Goal: Task Accomplishment & Management: Use online tool/utility

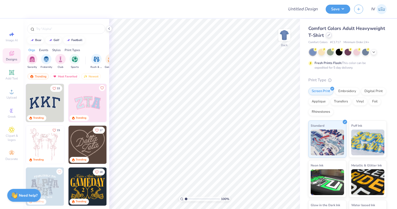
click at [330, 35] on icon at bounding box center [329, 35] width 3 height 3
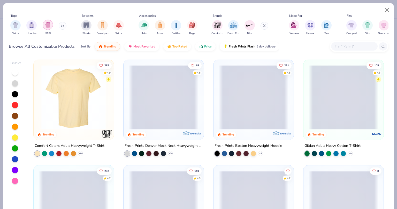
click at [46, 25] on img "filter for Tanks" at bounding box center [48, 25] width 6 height 6
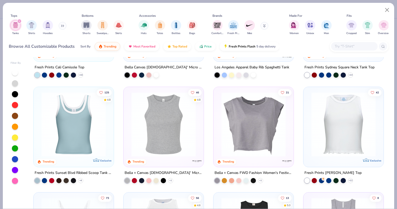
scroll to position [82, 0]
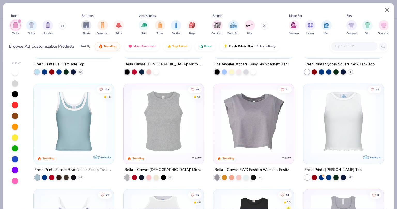
click at [79, 129] on img at bounding box center [74, 121] width 70 height 65
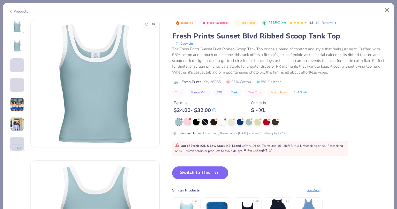
click at [186, 120] on div at bounding box center [187, 121] width 7 height 7
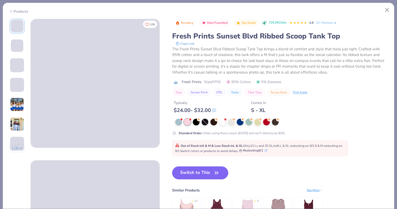
click at [200, 172] on button "Switch to This" at bounding box center [200, 173] width 56 height 13
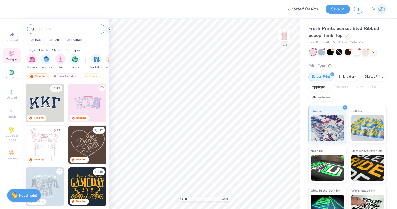
click at [74, 30] on input "text" at bounding box center [69, 28] width 66 height 5
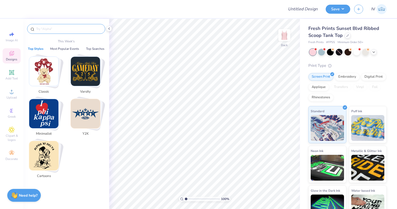
click at [88, 117] on img "Stack Card Button Y2K" at bounding box center [85, 113] width 29 height 29
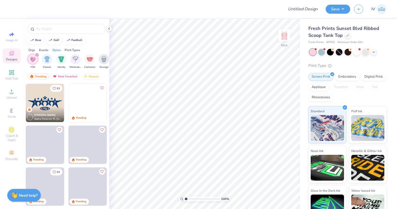
scroll to position [0, 271]
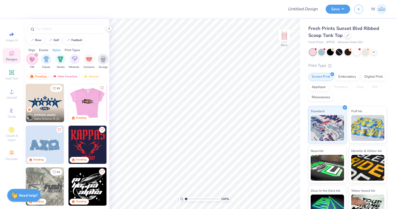
click at [86, 101] on img at bounding box center [87, 103] width 38 height 38
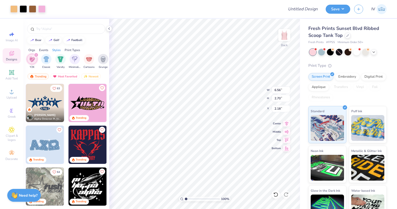
type input "2.18"
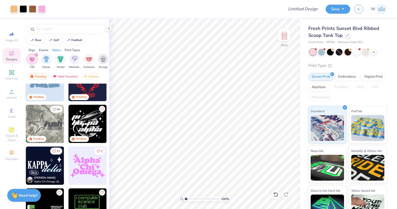
scroll to position [64, 0]
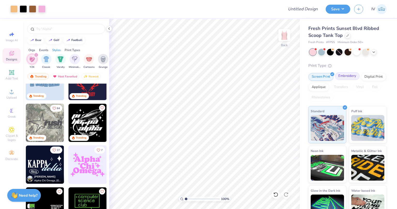
click at [343, 78] on div "Embroidery" at bounding box center [347, 76] width 25 height 8
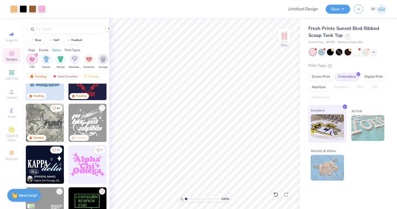
click at [329, 132] on img at bounding box center [327, 128] width 33 height 26
click at [319, 77] on div "Screen Print" at bounding box center [321, 76] width 25 height 8
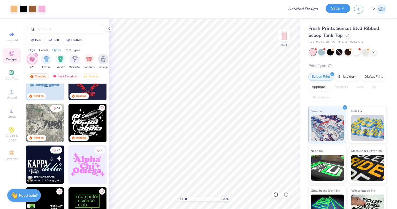
click at [342, 9] on button "Save" at bounding box center [338, 8] width 25 height 9
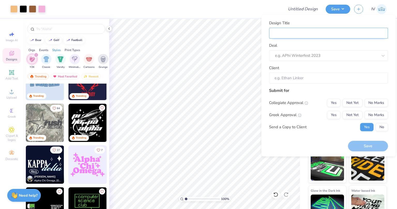
click at [318, 36] on input "Design Title" at bounding box center [328, 33] width 119 height 11
type input "S"
type input "So"
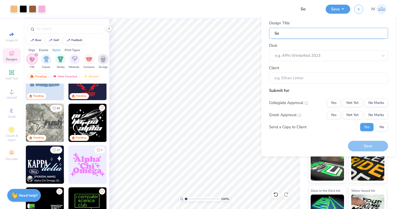
type input "Sor"
type input "Sori"
type input "Sor"
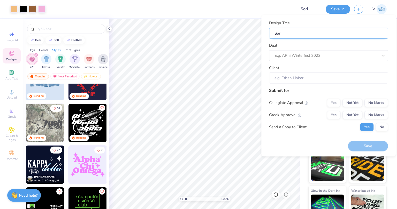
type input "Sor"
type input "Soro"
type input "Soror"
type input "Sorori"
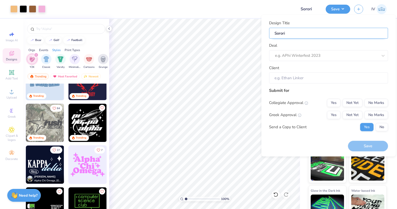
type input "Sororit"
type input "Sorority"
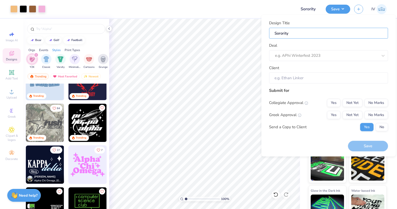
type input "Sorority"
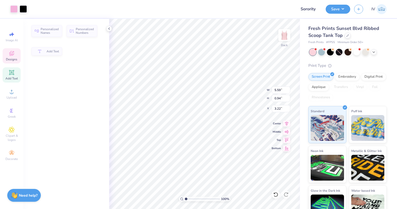
type input "5.59"
type input "0.94"
type input "3.22"
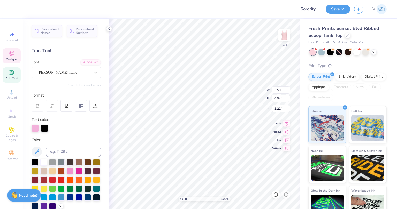
scroll to position [4, 1]
type textarea "Alpha PHi"
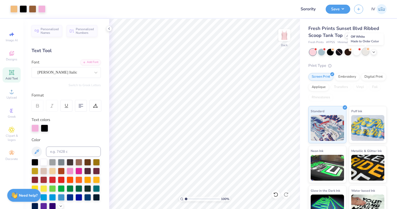
click at [365, 52] on div at bounding box center [365, 51] width 7 height 7
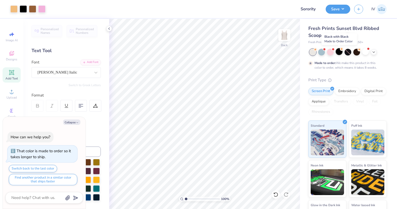
click at [339, 52] on div at bounding box center [339, 51] width 7 height 7
click at [348, 52] on div at bounding box center [348, 51] width 7 height 7
click at [357, 52] on div at bounding box center [357, 51] width 7 height 7
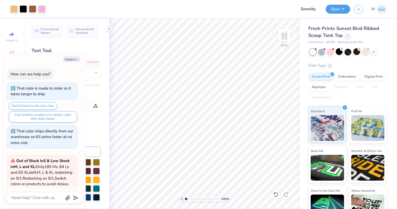
scroll to position [47, 0]
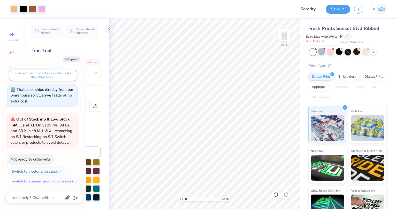
click at [325, 51] on div at bounding box center [321, 51] width 7 height 7
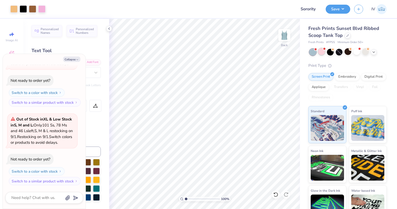
click at [323, 53] on div at bounding box center [321, 51] width 7 height 7
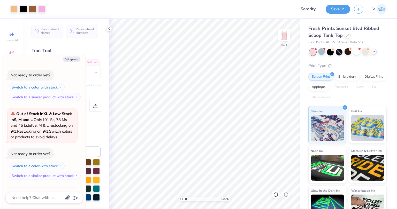
scroll to position [205, 0]
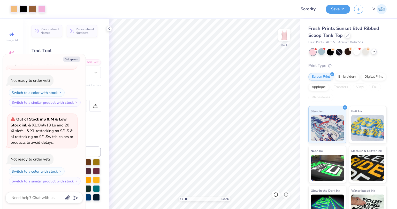
click at [374, 52] on polyline at bounding box center [374, 51] width 2 height 1
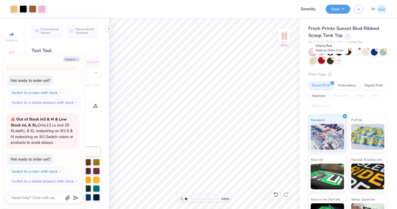
click at [325, 60] on div at bounding box center [321, 60] width 7 height 7
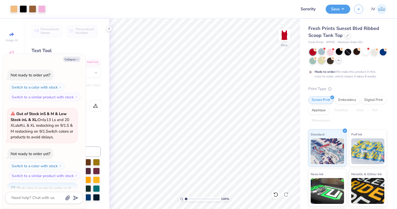
scroll to position [247, 0]
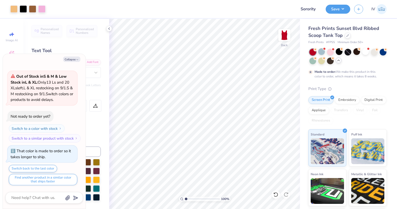
click at [326, 60] on div at bounding box center [348, 57] width 77 height 16
click at [380, 55] on div at bounding box center [383, 51] width 7 height 7
click at [344, 9] on button "Save" at bounding box center [338, 8] width 25 height 9
type textarea "x"
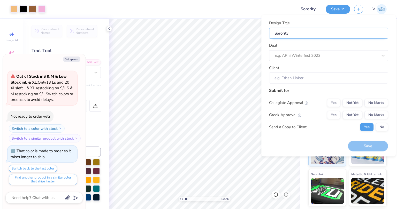
click at [313, 33] on input "Sorority" at bounding box center [328, 33] width 119 height 11
type input "Sorority"
type textarea "x"
type input "Sorority"
type input "Sororit"
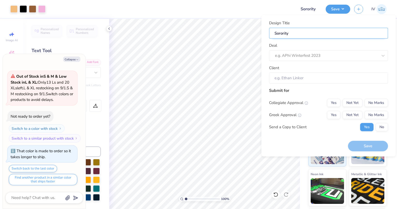
type textarea "x"
type input "Sororit"
type input "Sorori"
type textarea "x"
type input "Sorori"
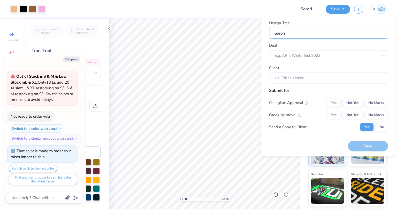
type input "Soror"
type textarea "x"
type input "Soror"
type input "Soro"
type textarea "x"
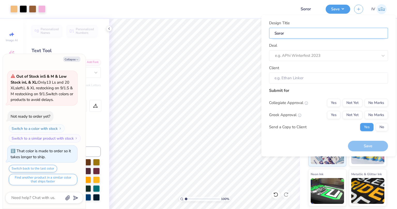
type input "Soro"
type input "Sor"
type textarea "x"
type input "Sor"
type input "So"
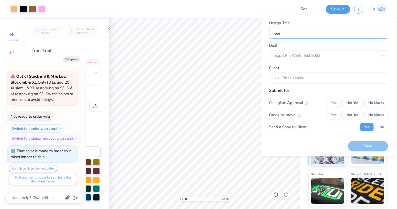
type textarea "x"
type input "So"
type input "S"
type textarea "x"
type input "S"
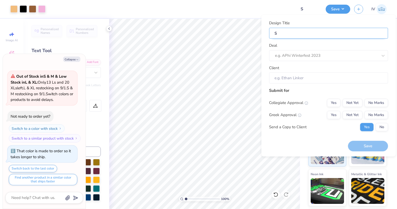
type textarea "x"
type input "A"
type textarea "x"
type input "A"
type textarea "x"
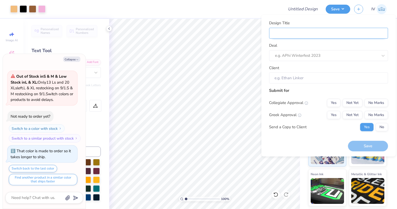
type input "P"
type textarea "x"
type input "P"
type input "Pr"
type textarea "x"
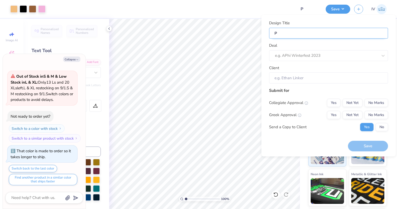
type input "Pr"
type input "Pro"
type textarea "x"
type input "Pro"
type input "Proo"
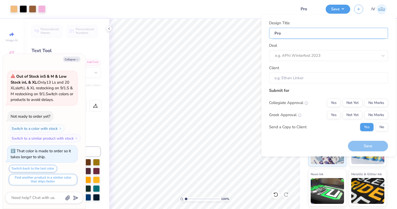
type textarea "x"
type input "Proo"
type input "Proof"
type textarea "x"
type input "Proof"
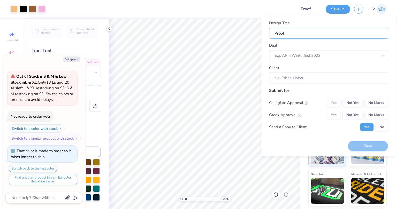
type input "Proof"
type textarea "x"
type input "Proof"
type input "Proof F"
type textarea "x"
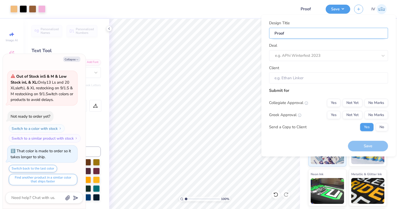
type input "Proof F"
type input "Proof"
type textarea "x"
type input "Proof"
type input "Proof f"
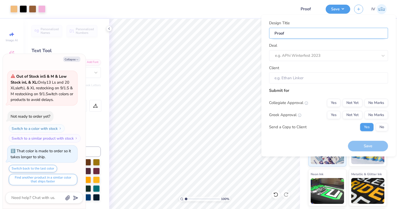
type textarea "x"
type input "Proof f"
type input "Proof fo"
type textarea "x"
type input "Proof for"
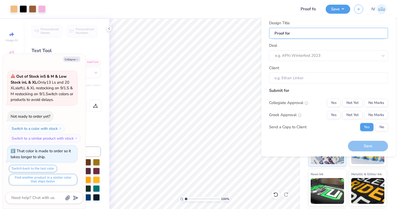
type input "Proof for"
type textarea "x"
type input "Proof for"
type textarea "x"
type input "Proof for"
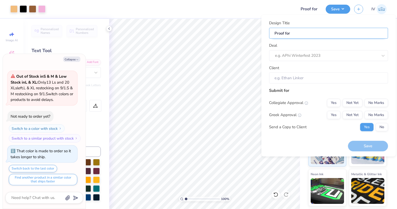
type input "Proof for T"
type textarea "x"
type input "Proof for T"
type input "Proof for Tr"
type textarea "x"
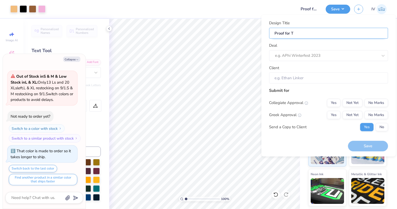
type input "Proof for Tr"
type input "Proof for Tra"
type textarea "x"
type input "Proof for Tra"
type input "Proof for Trai"
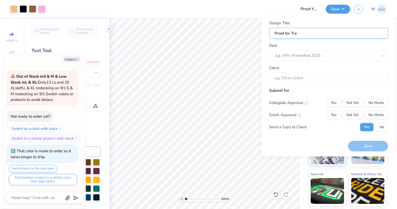
type textarea "x"
type input "Proof for Trai"
type input "Proof for Train"
type textarea "x"
type input "Proof for Train"
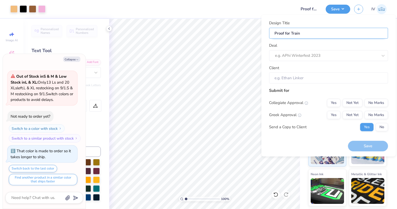
type input "Proof for Traini"
type textarea "x"
type input "Proof for Traini"
type input "Proof for Trainin"
type textarea "x"
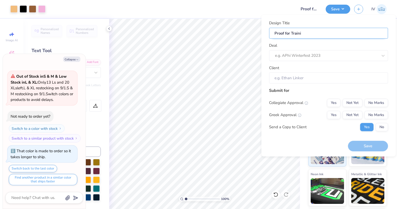
type input "Proof for Trainin"
type input "Proof for Training"
type textarea "x"
type input "Proof for Training"
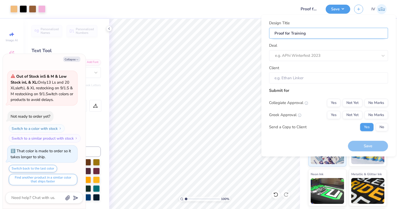
type textarea "x"
type input "Proof for Training"
click at [305, 56] on div at bounding box center [326, 55] width 103 height 7
type input "Rush"
click at [306, 79] on input "Client" at bounding box center [328, 78] width 119 height 11
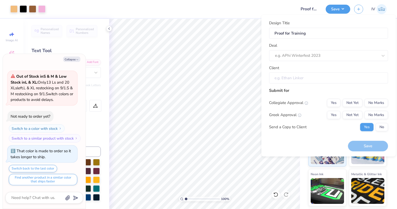
click at [306, 79] on input "Client" at bounding box center [328, 78] width 119 height 11
drag, startPoint x: 306, startPoint y: 79, endPoint x: 357, endPoint y: 78, distance: 50.7
click at [357, 78] on input "Client" at bounding box center [328, 78] width 119 height 11
click at [383, 56] on icon at bounding box center [383, 55] width 5 height 5
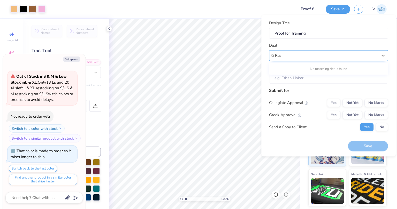
type input "Rush"
click at [384, 55] on icon at bounding box center [383, 55] width 5 height 5
click at [354, 54] on div at bounding box center [326, 55] width 103 height 7
type input "Club Merch"
click at [362, 56] on div at bounding box center [326, 55] width 103 height 7
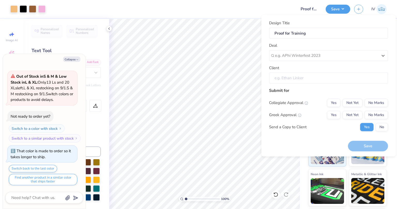
click at [288, 82] on input "Client" at bounding box center [328, 78] width 119 height 11
click at [287, 78] on input "Client" at bounding box center [328, 78] width 119 height 11
click at [287, 55] on div at bounding box center [326, 55] width 103 height 7
click at [294, 80] on input "Client" at bounding box center [328, 78] width 119 height 11
click at [284, 52] on div at bounding box center [326, 55] width 103 height 7
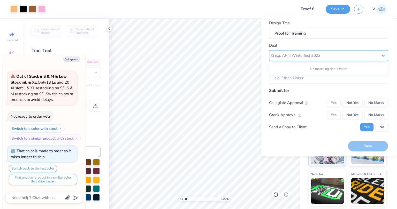
click at [284, 52] on div at bounding box center [326, 55] width 103 height 7
click at [353, 103] on button "Not Yet" at bounding box center [353, 103] width 20 height 8
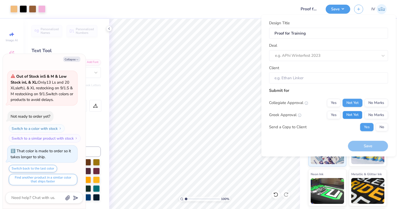
click at [354, 114] on button "Not Yet" at bounding box center [353, 115] width 20 height 8
click at [379, 124] on button "No" at bounding box center [382, 127] width 12 height 8
type textarea "x"
click at [322, 52] on div at bounding box center [326, 55] width 103 height 7
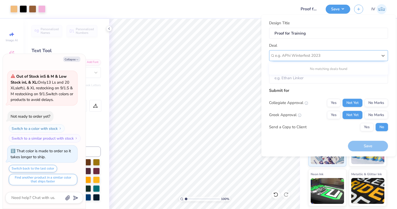
type input "R"
type input "Rush"
click at [272, 55] on div "e.g. APhi Winterfest 2023" at bounding box center [328, 55] width 119 height 11
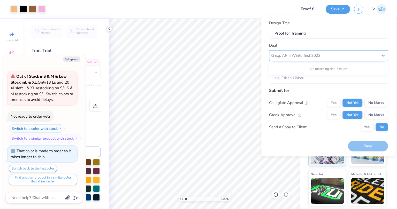
click at [272, 55] on div "e.g. APhi Winterfest 2023" at bounding box center [328, 55] width 119 height 11
click at [272, 57] on div "e.g. APhi Winterfest 2023" at bounding box center [328, 55] width 119 height 11
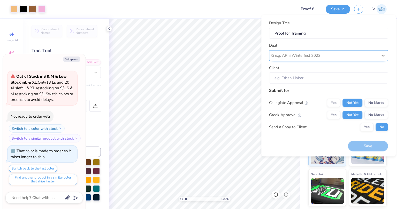
click at [272, 57] on div "e.g. APhi Winterfest 2023" at bounding box center [328, 55] width 119 height 11
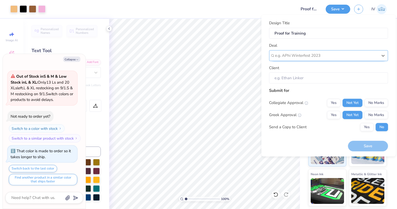
click at [272, 57] on div "e.g. APhi Winterfest 2023" at bounding box center [328, 55] width 119 height 11
click at [280, 78] on input "Client" at bounding box center [328, 78] width 119 height 11
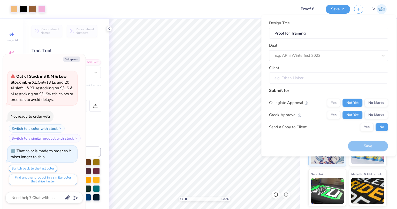
click at [281, 76] on input "Client" at bounding box center [328, 78] width 119 height 11
click at [280, 76] on input "Client" at bounding box center [328, 78] width 119 height 11
click at [291, 79] on input "Client" at bounding box center [328, 78] width 119 height 11
click at [316, 55] on div at bounding box center [326, 55] width 103 height 7
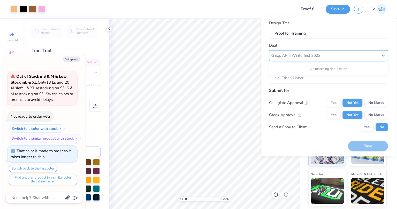
click at [354, 52] on div at bounding box center [326, 55] width 103 height 7
click at [70, 58] on button "Collapse" at bounding box center [71, 59] width 17 height 5
type textarea "x"
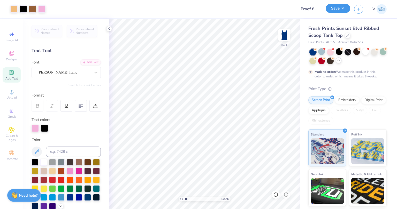
click at [344, 7] on button "Save" at bounding box center [338, 8] width 25 height 9
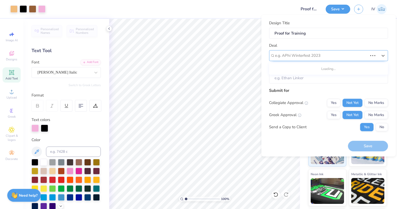
click at [320, 53] on div at bounding box center [321, 55] width 93 height 7
click at [323, 79] on input "Client" at bounding box center [328, 78] width 119 height 11
click at [326, 54] on div at bounding box center [326, 55] width 103 height 7
type input "July VIP Meetings"
click at [365, 54] on div at bounding box center [326, 55] width 103 height 7
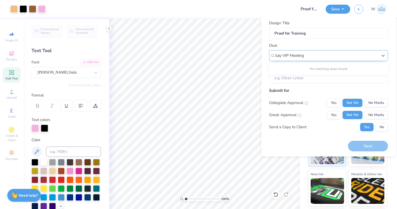
type input "July VIP Meetings"
click at [382, 54] on icon at bounding box center [383, 55] width 5 height 5
click at [373, 53] on div at bounding box center [326, 55] width 103 height 7
click at [363, 56] on div at bounding box center [326, 55] width 103 height 7
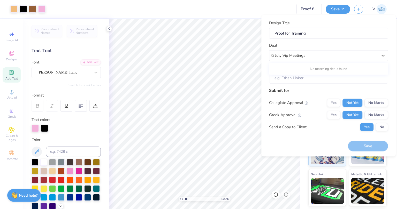
type input "July Vip Meetings"
type input "July VIP Meetings- Fall 2025"
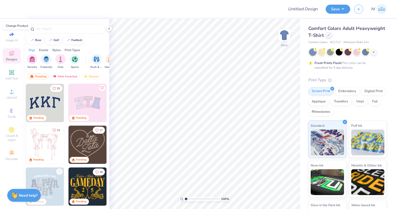
click at [330, 35] on icon at bounding box center [329, 35] width 2 height 2
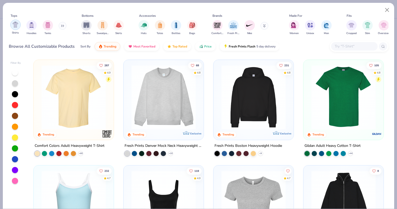
click at [14, 24] on img "filter for Shirts" at bounding box center [15, 25] width 6 height 6
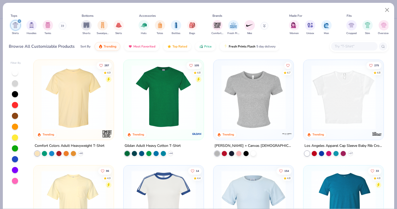
click at [258, 107] on img at bounding box center [254, 97] width 70 height 65
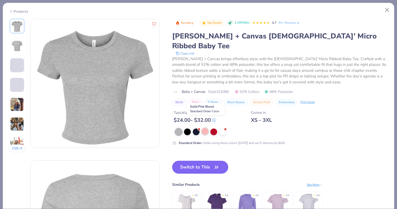
click at [205, 128] on div at bounding box center [205, 131] width 7 height 7
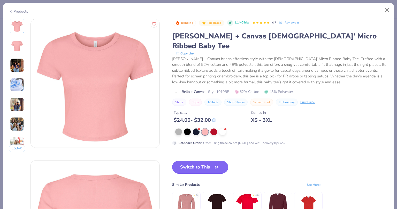
click at [203, 161] on button "Switch to This" at bounding box center [200, 167] width 56 height 13
